Goal: Task Accomplishment & Management: Manage account settings

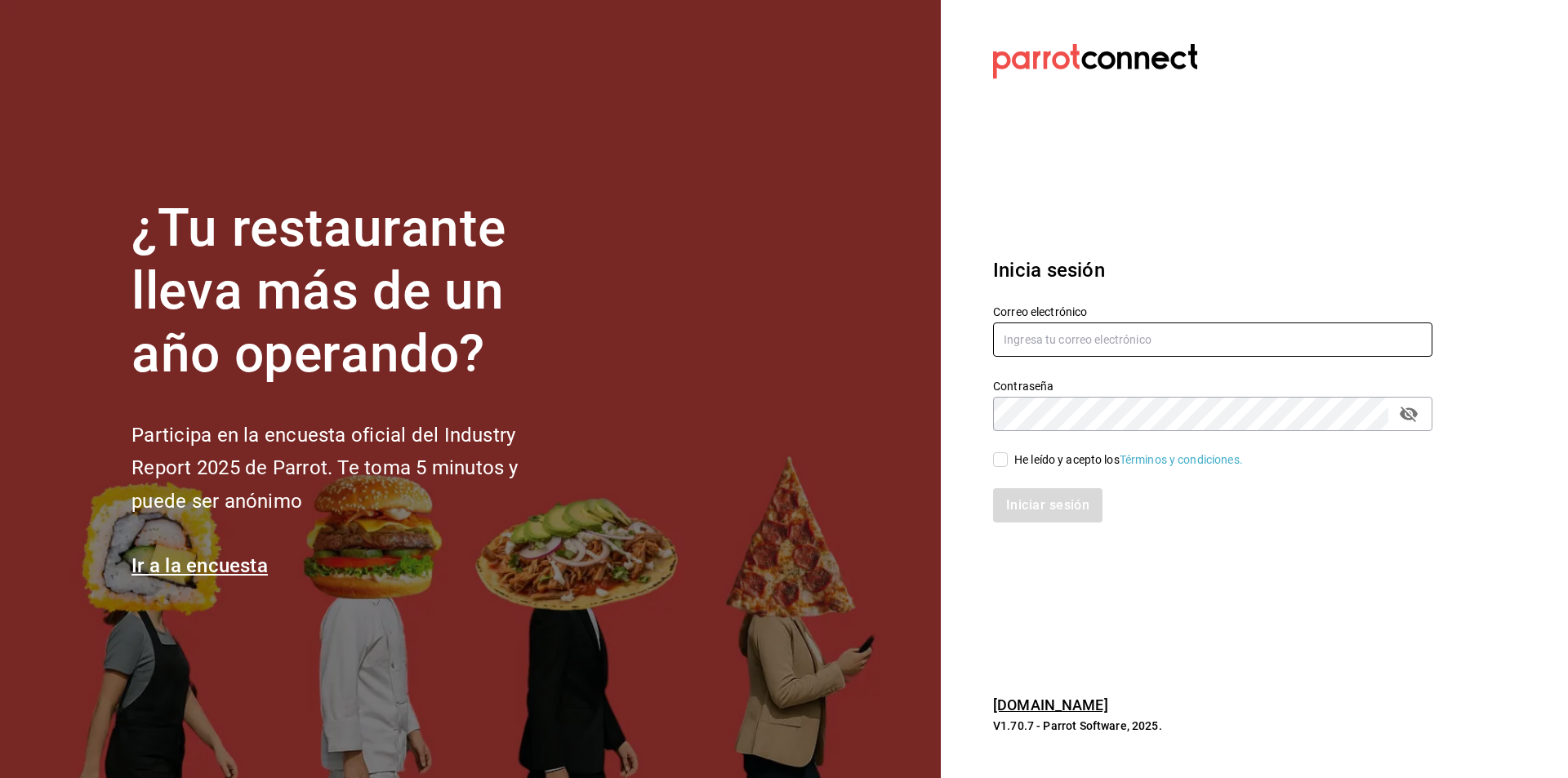
click at [1098, 342] on input "text" at bounding box center [1212, 339] width 440 height 34
type input "[PERSON_NAME][EMAIL_ADDRESS][DOMAIN_NAME]"
click at [1410, 411] on icon "passwordField" at bounding box center [1408, 413] width 19 height 19
click at [1002, 459] on input "He leído y acepto los Términos y condiciones." at bounding box center [1000, 459] width 14 height 14
checkbox input "true"
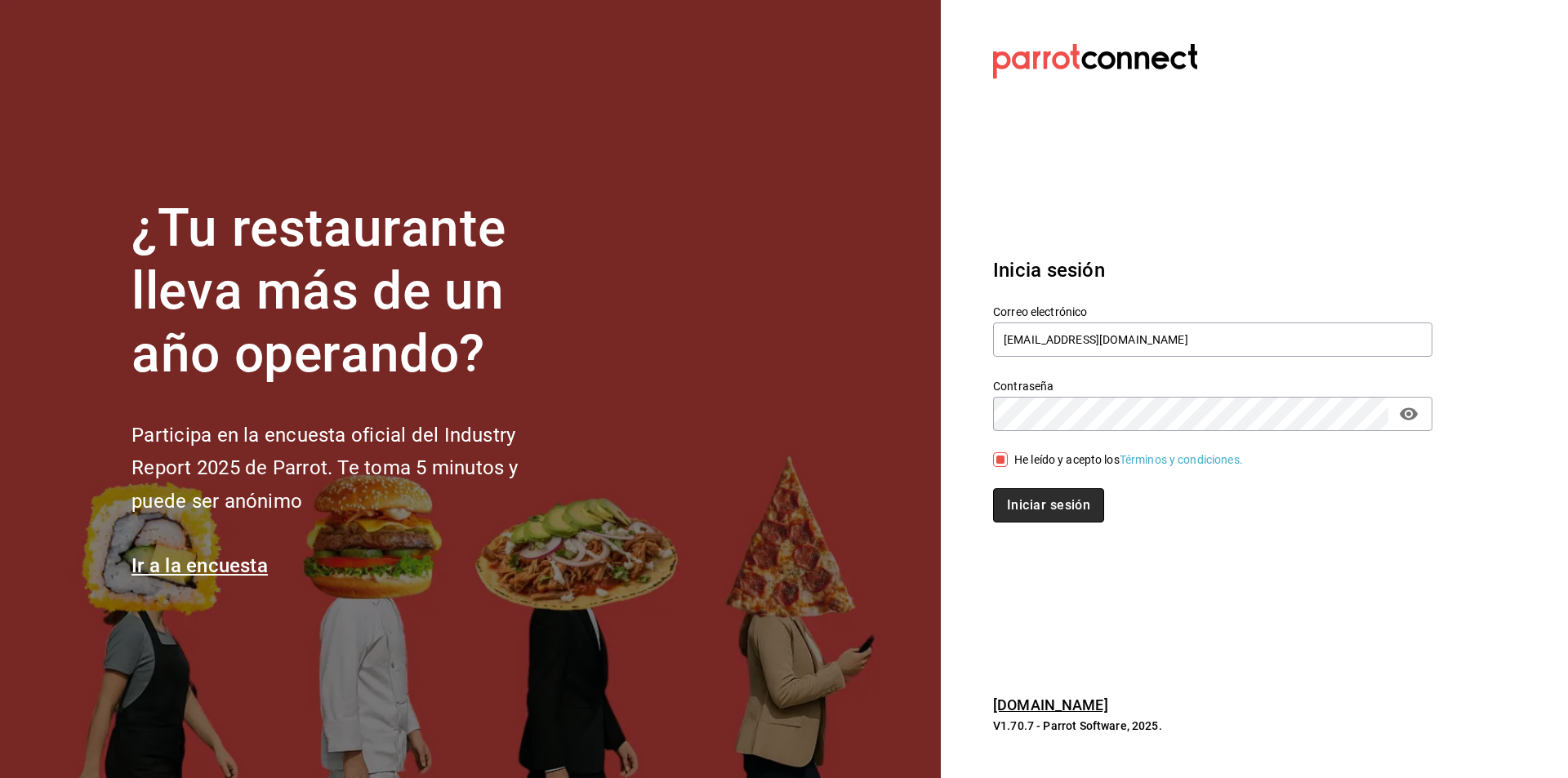
click at [1033, 502] on button "Iniciar sesión" at bounding box center [1048, 505] width 111 height 34
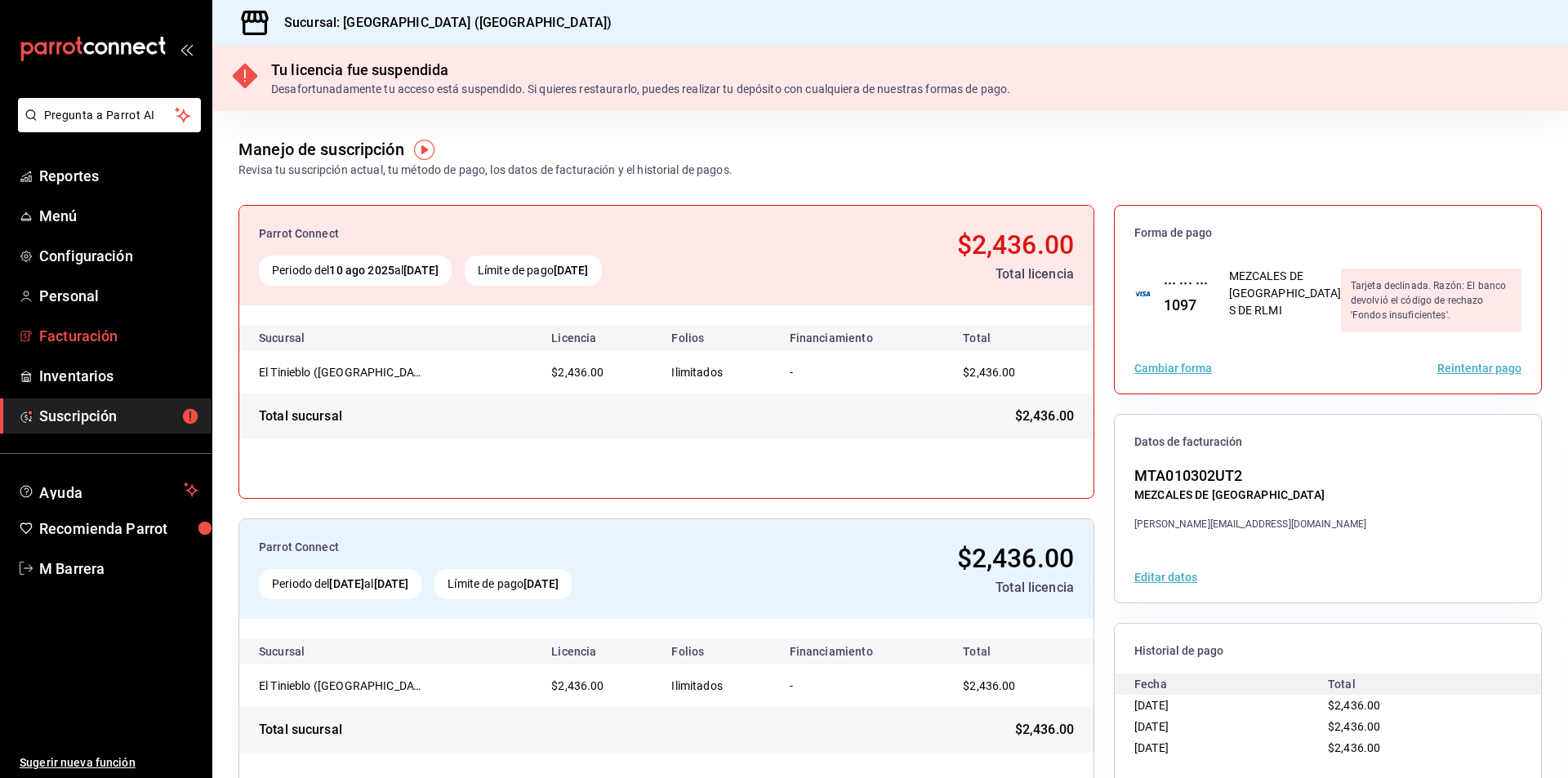
click at [88, 338] on span "Facturación" at bounding box center [119, 336] width 159 height 22
click at [73, 212] on span "Menú" at bounding box center [119, 216] width 159 height 22
click at [91, 409] on span "Suscripción" at bounding box center [119, 416] width 159 height 22
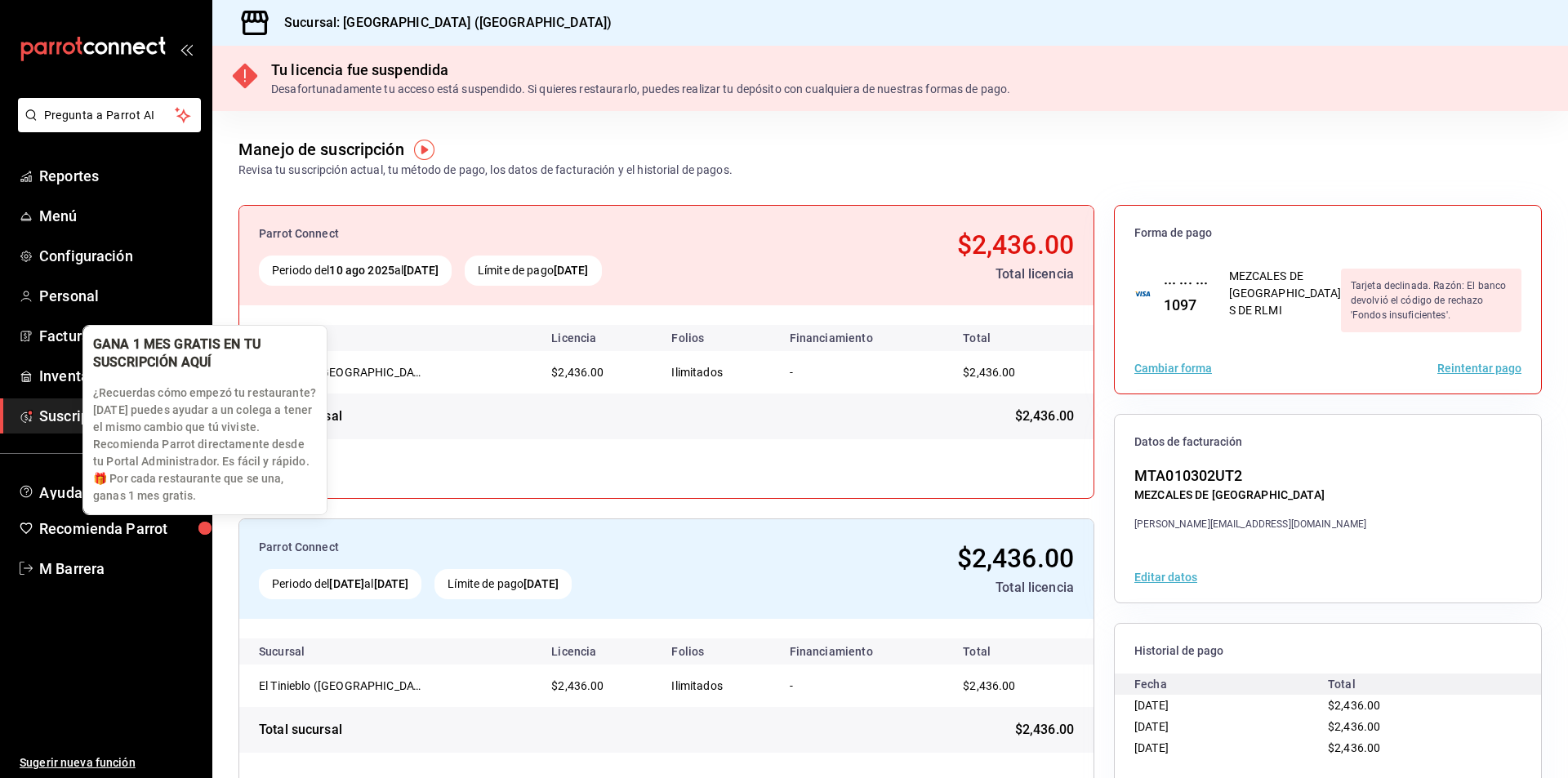
click at [194, 523] on div "button" at bounding box center [204, 527] width 21 height 21
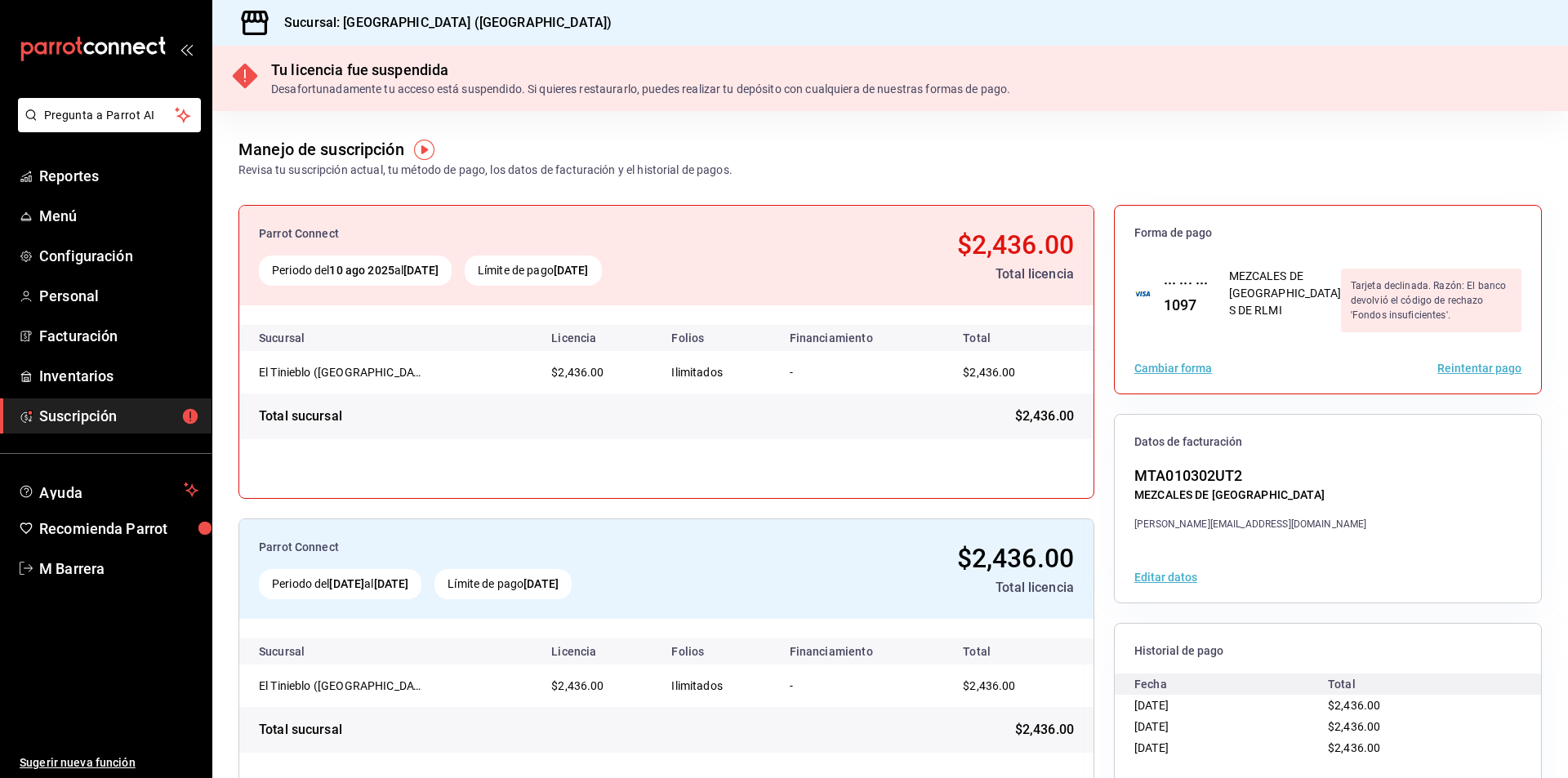
click at [117, 411] on span "Suscripción" at bounding box center [119, 416] width 159 height 22
click at [54, 215] on span "Menú" at bounding box center [119, 216] width 159 height 22
click at [424, 147] on img "button" at bounding box center [424, 150] width 20 height 20
click at [532, 179] on icon "close" at bounding box center [529, 183] width 13 height 13
click at [135, 48] on icon "mailbox folders" at bounding box center [138, 47] width 12 height 12
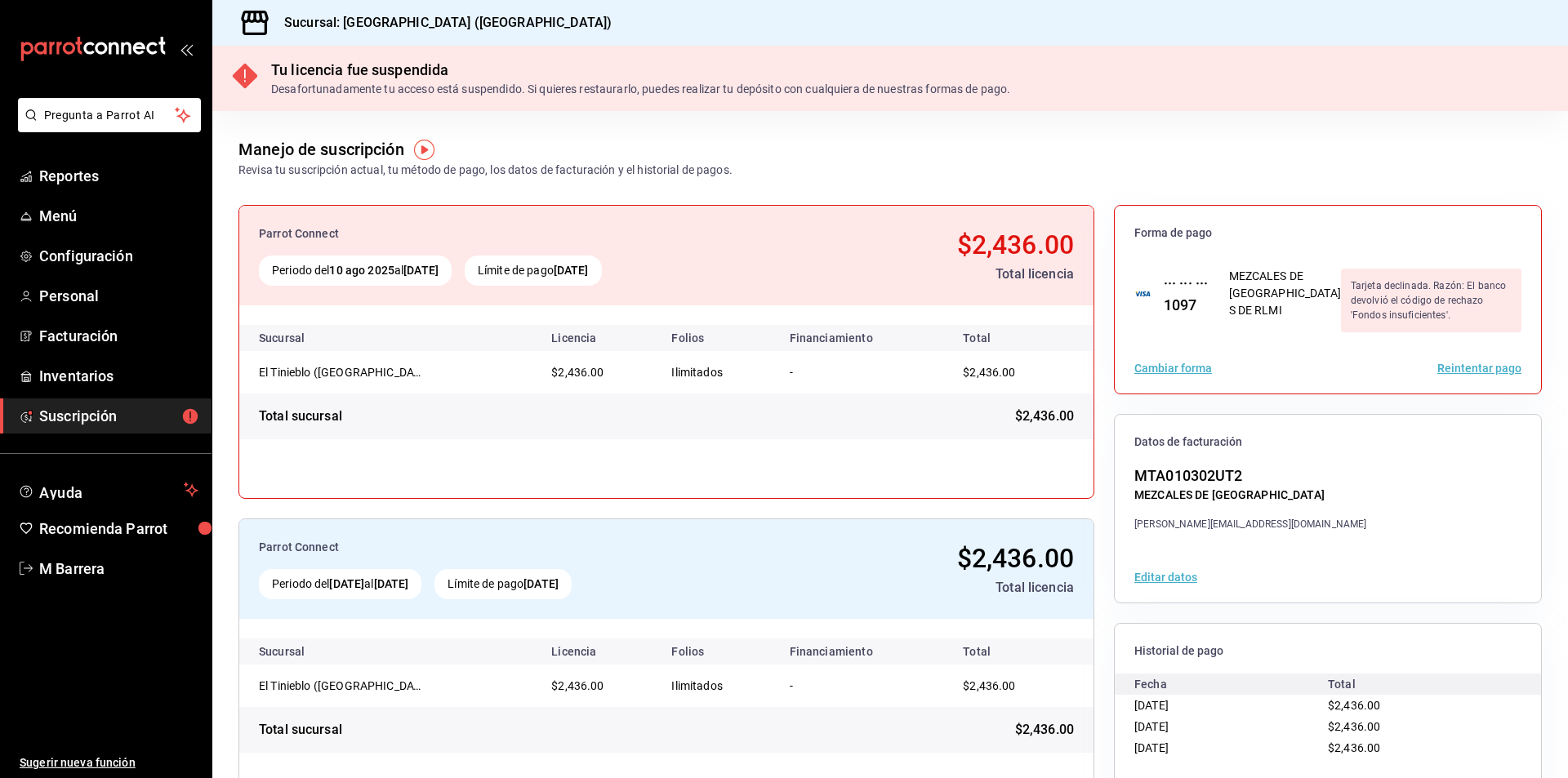
click at [1456, 364] on button "Reintentar pago" at bounding box center [1478, 367] width 84 height 11
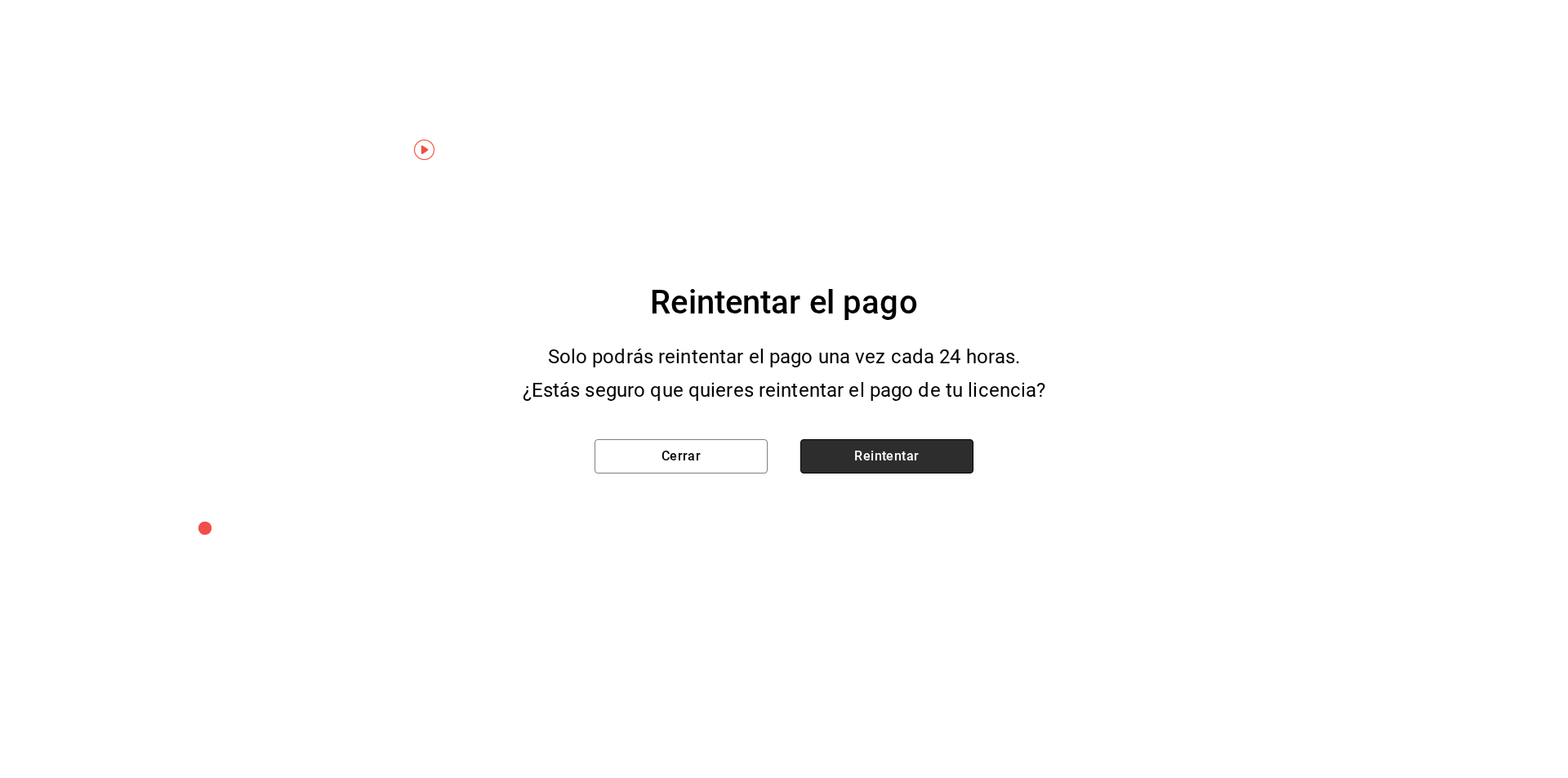
click at [880, 459] on button "Reintentar" at bounding box center [887, 456] width 173 height 34
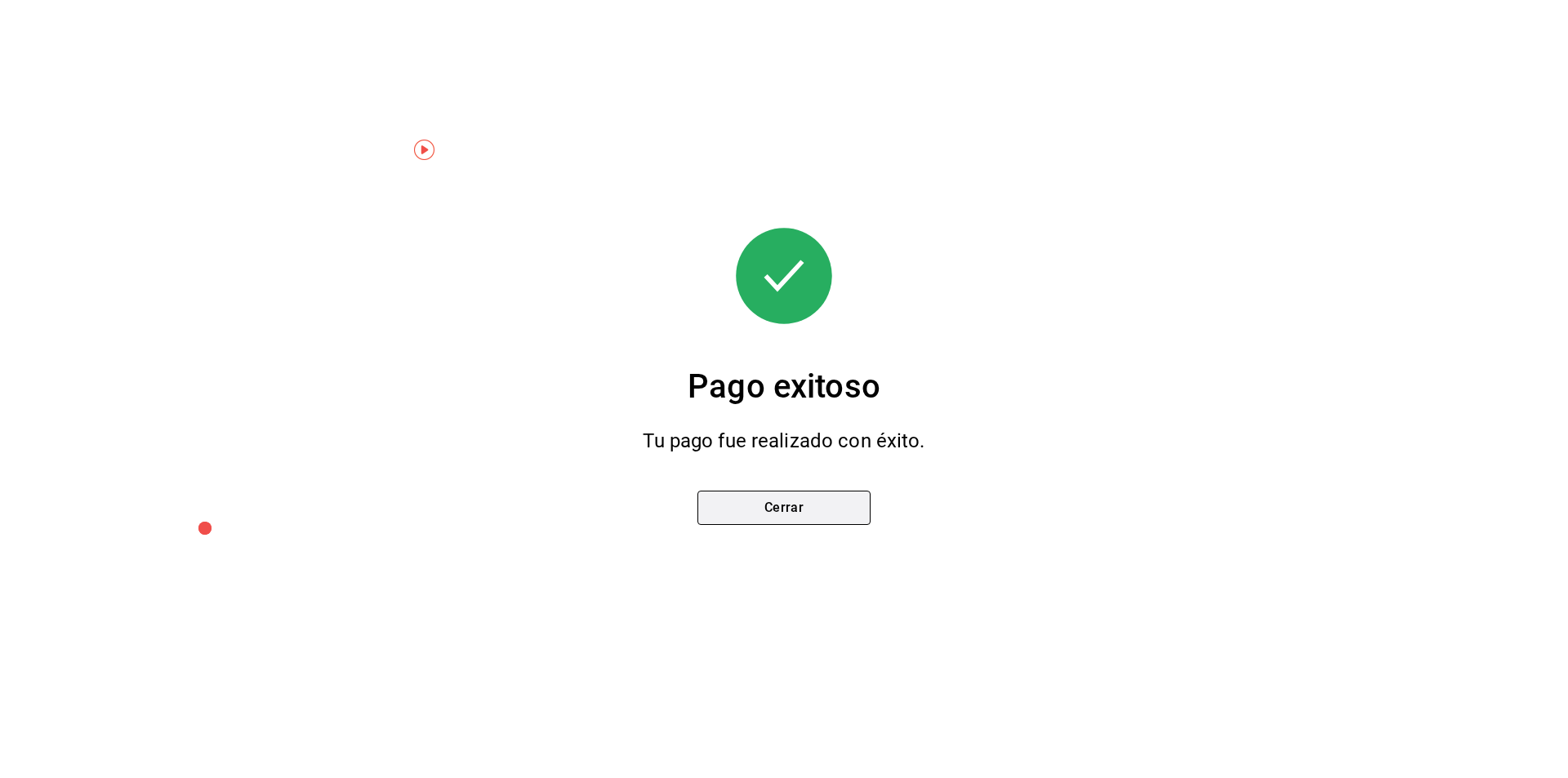
click at [776, 509] on button "Cerrar" at bounding box center [784, 507] width 173 height 34
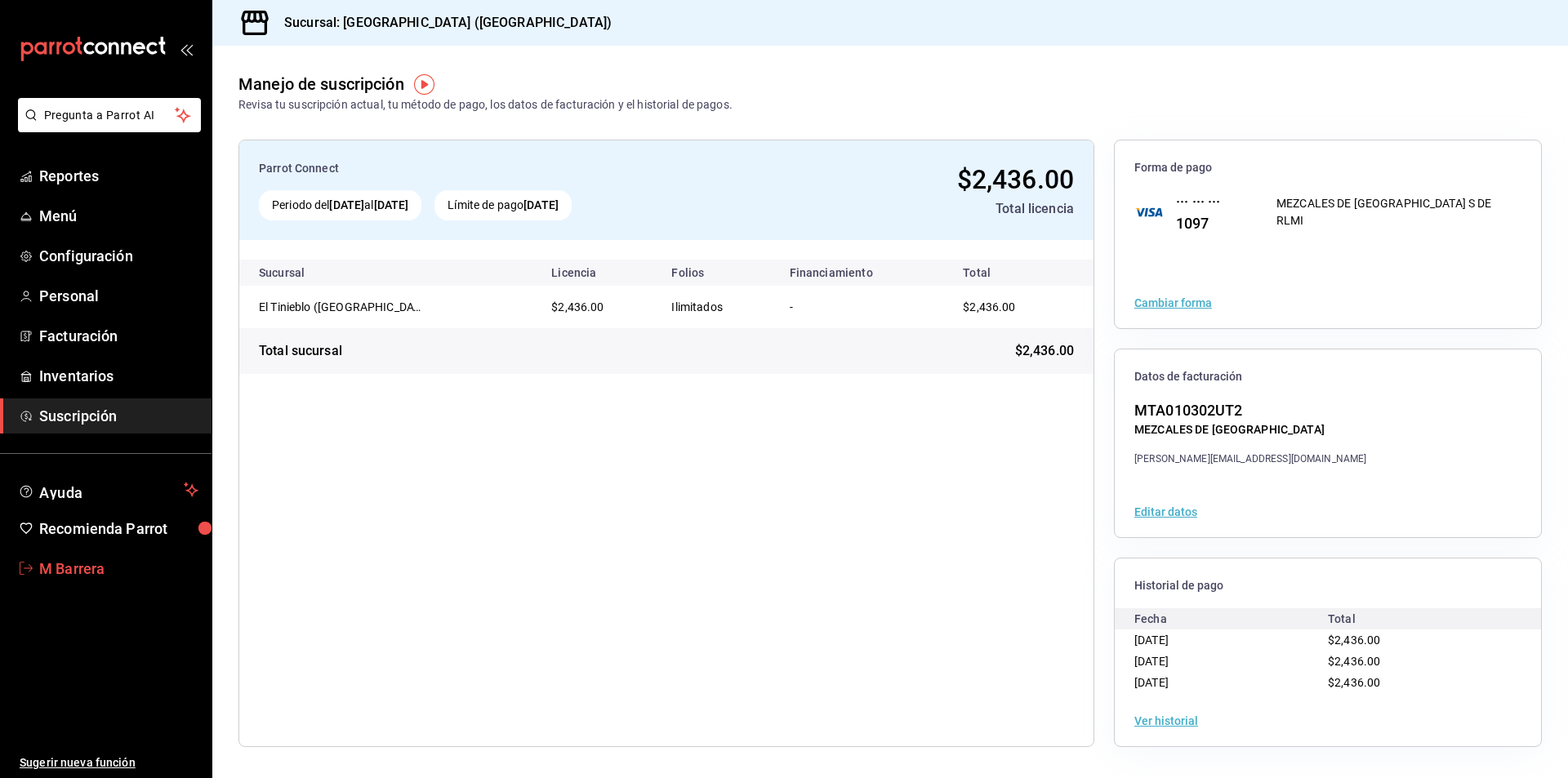
click at [60, 572] on span "M Barrera" at bounding box center [119, 568] width 159 height 22
